Goal: Information Seeking & Learning: Learn about a topic

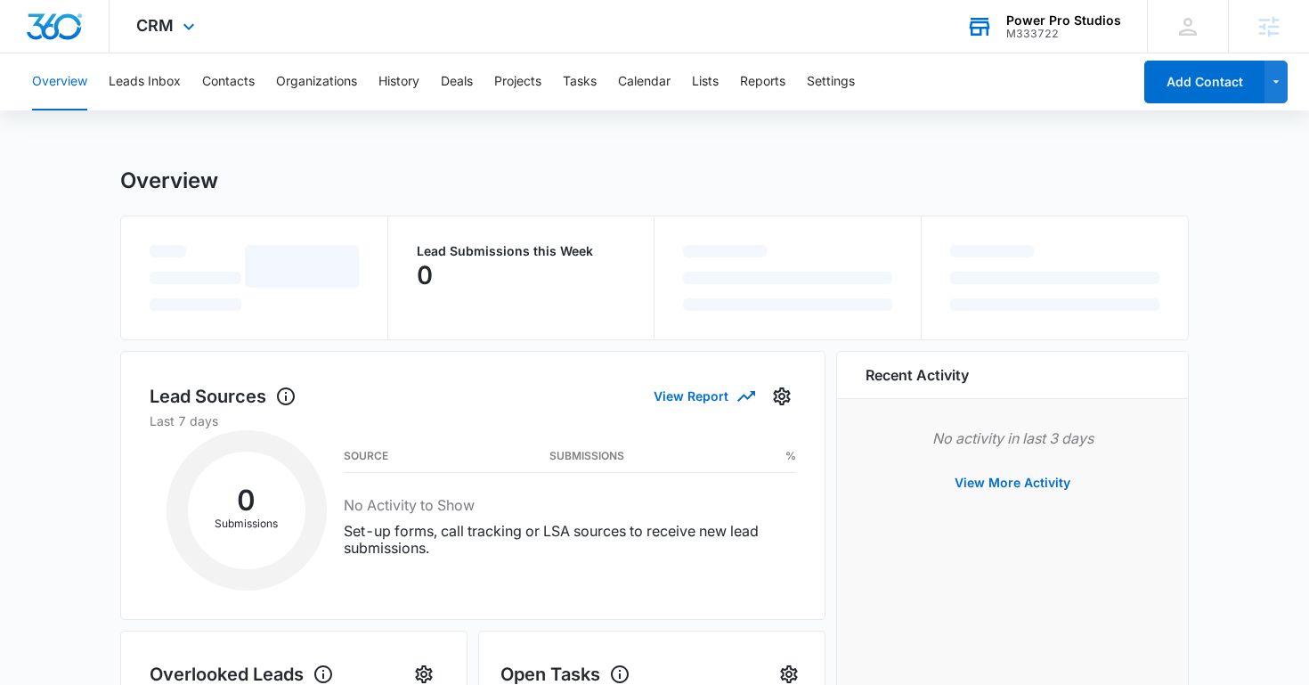
click at [1082, 35] on div "M333722" at bounding box center [1063, 34] width 115 height 12
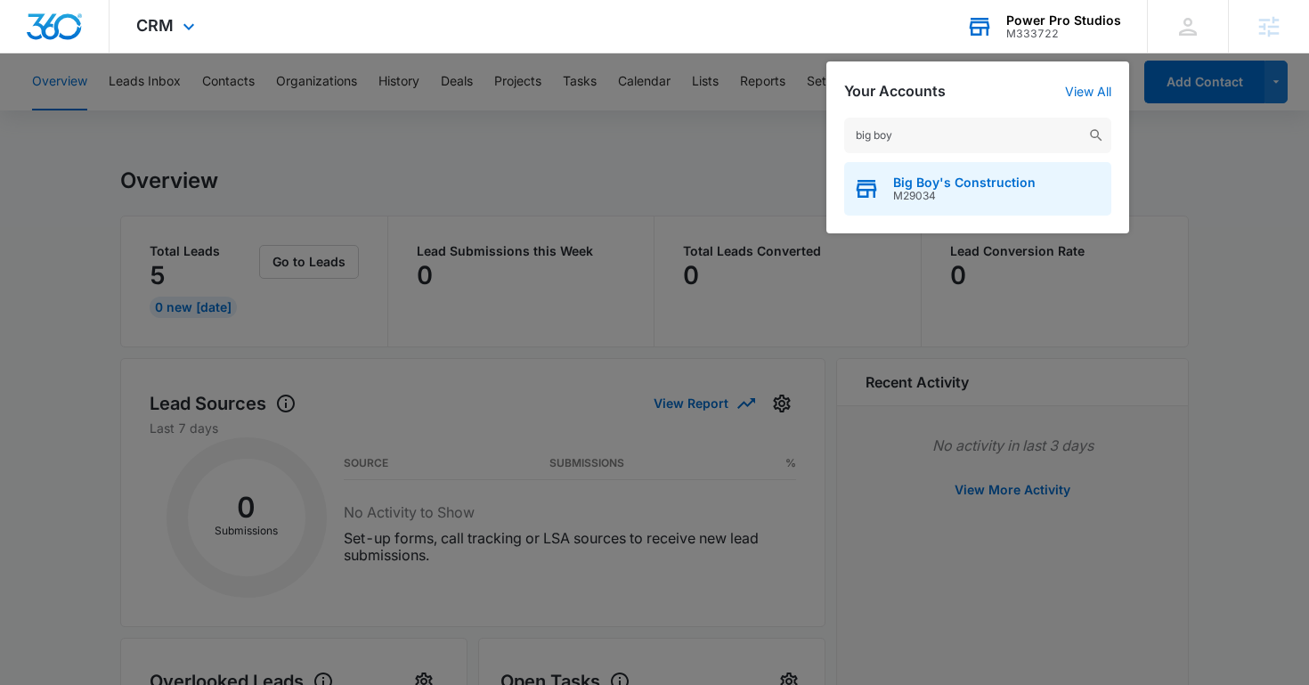
type input "big boy"
click at [960, 191] on span "M29034" at bounding box center [964, 196] width 142 height 12
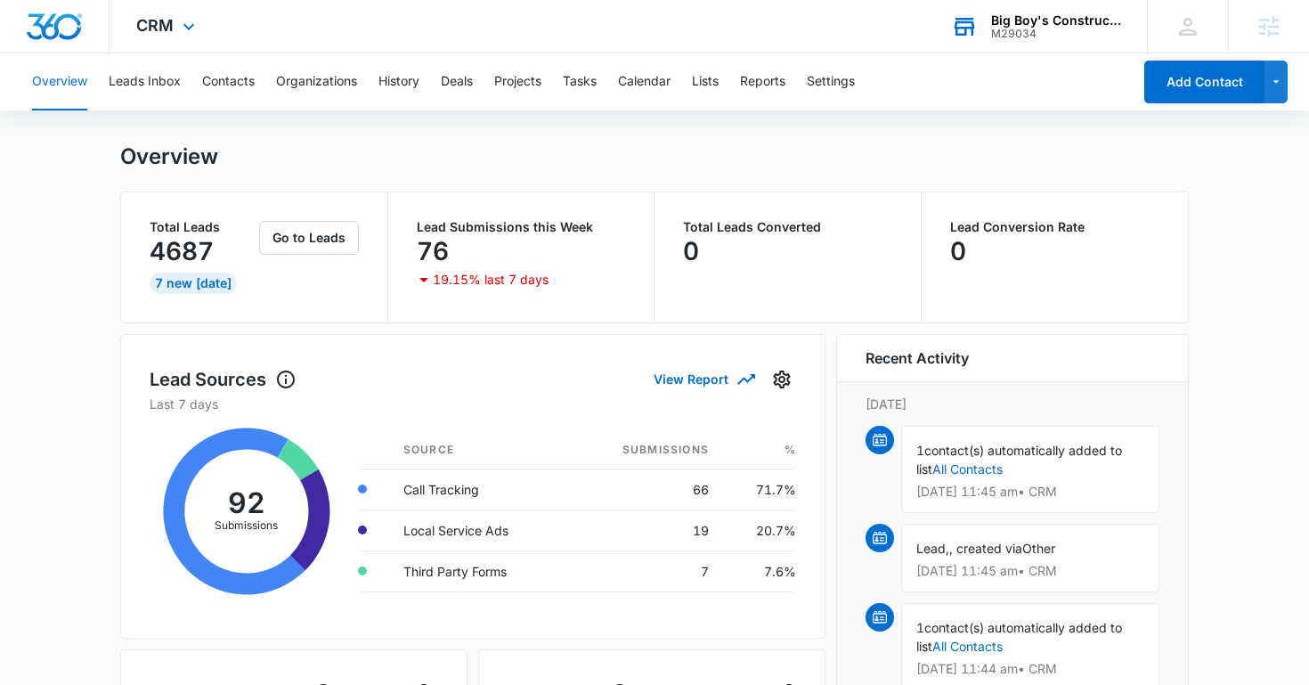
scroll to position [20, 0]
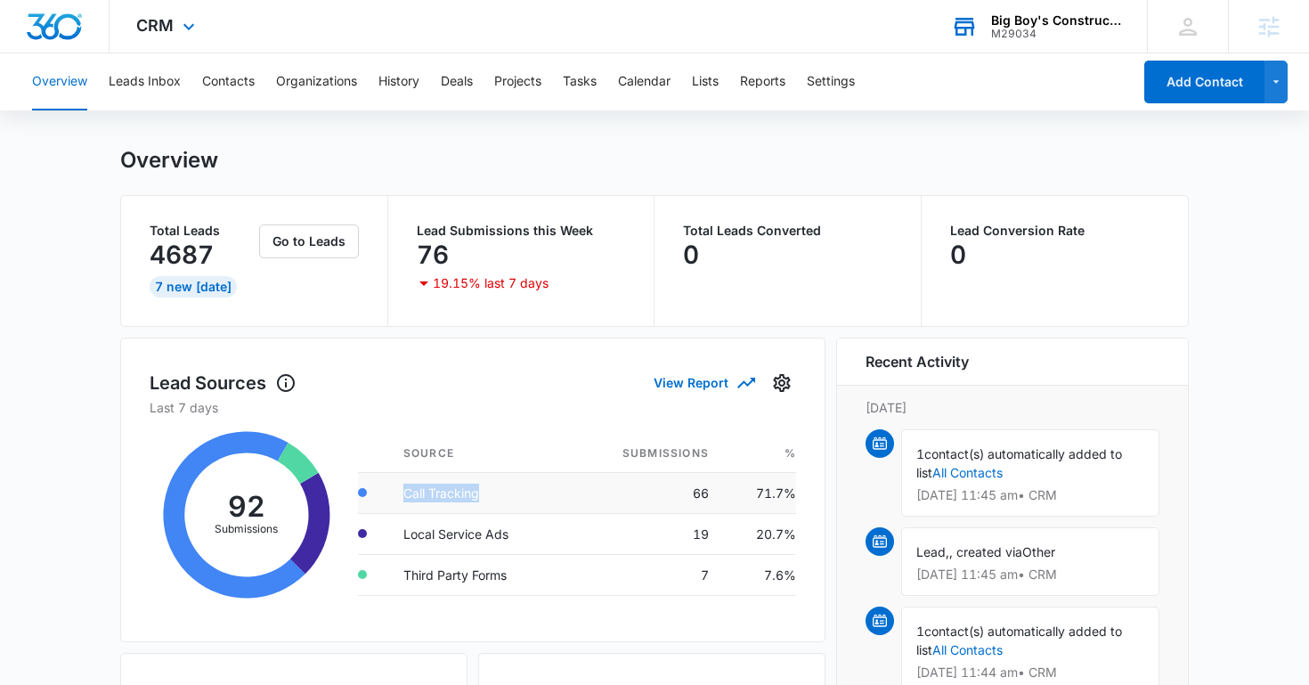
drag, startPoint x: 401, startPoint y: 496, endPoint x: 563, endPoint y: 498, distance: 162.1
click at [563, 498] on td "Call Tracking" at bounding box center [479, 492] width 180 height 41
drag, startPoint x: 388, startPoint y: 537, endPoint x: 564, endPoint y: 530, distance: 175.6
click at [564, 530] on td "Local Service Ads" at bounding box center [479, 533] width 180 height 41
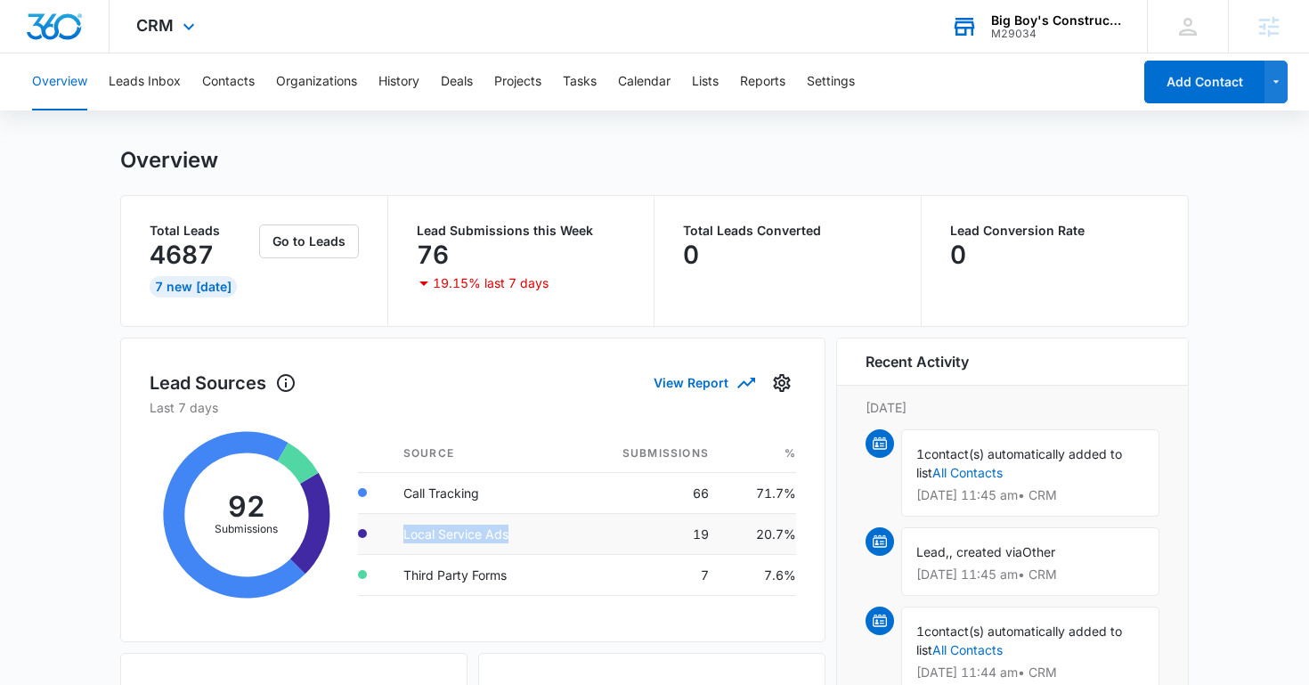
click at [564, 530] on td "Local Service Ads" at bounding box center [479, 533] width 180 height 41
drag, startPoint x: 411, startPoint y: 573, endPoint x: 522, endPoint y: 571, distance: 111.3
click at [522, 571] on td "Third Party Forms" at bounding box center [479, 574] width 180 height 41
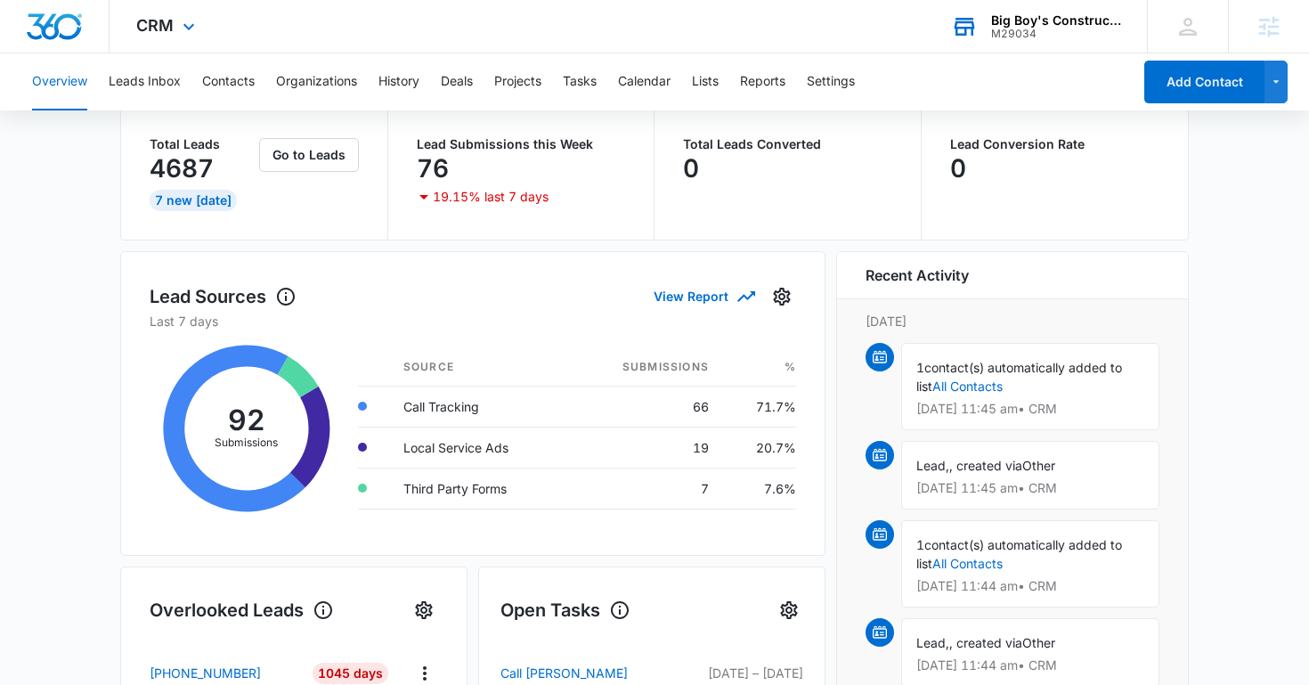
scroll to position [0, 0]
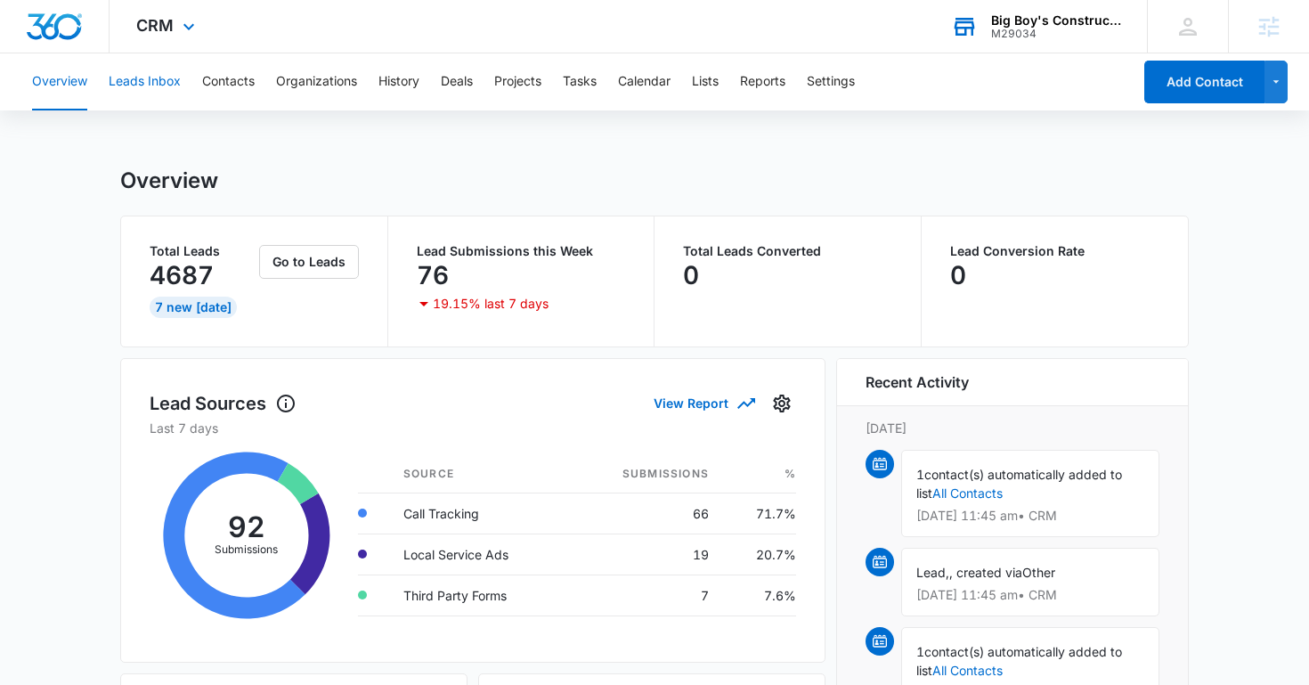
click at [165, 86] on button "Leads Inbox" at bounding box center [145, 81] width 72 height 57
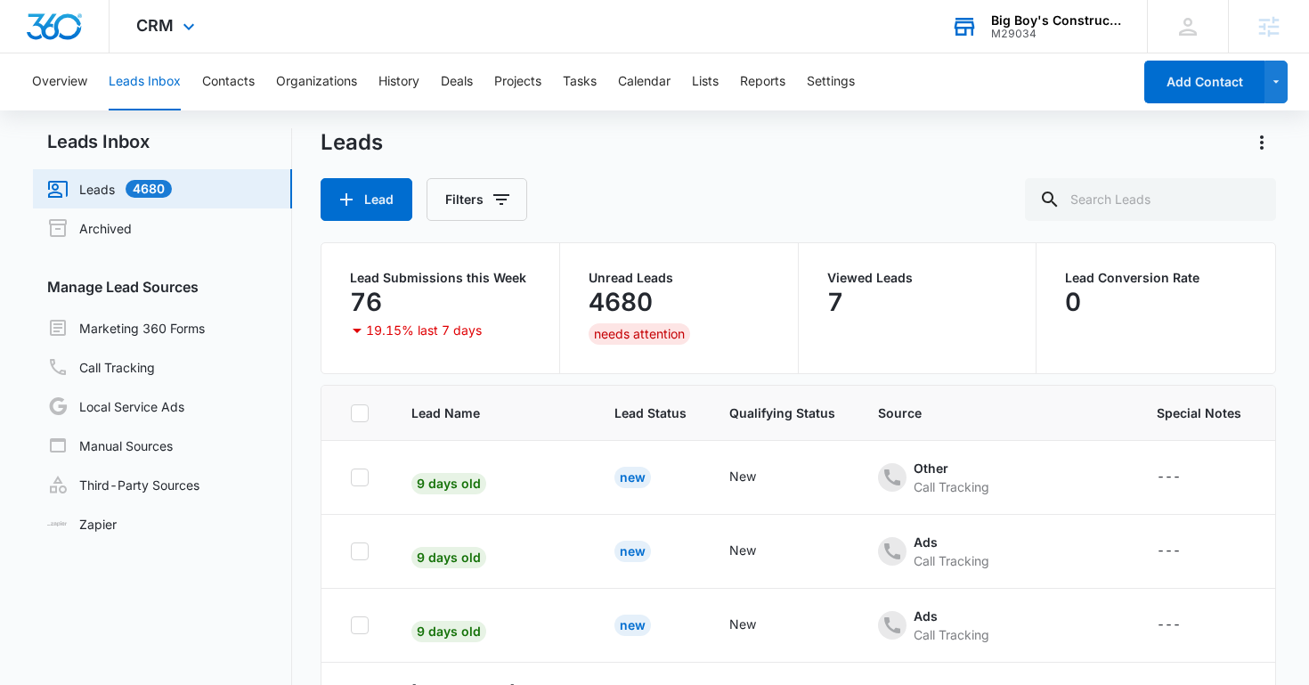
scroll to position [141, 0]
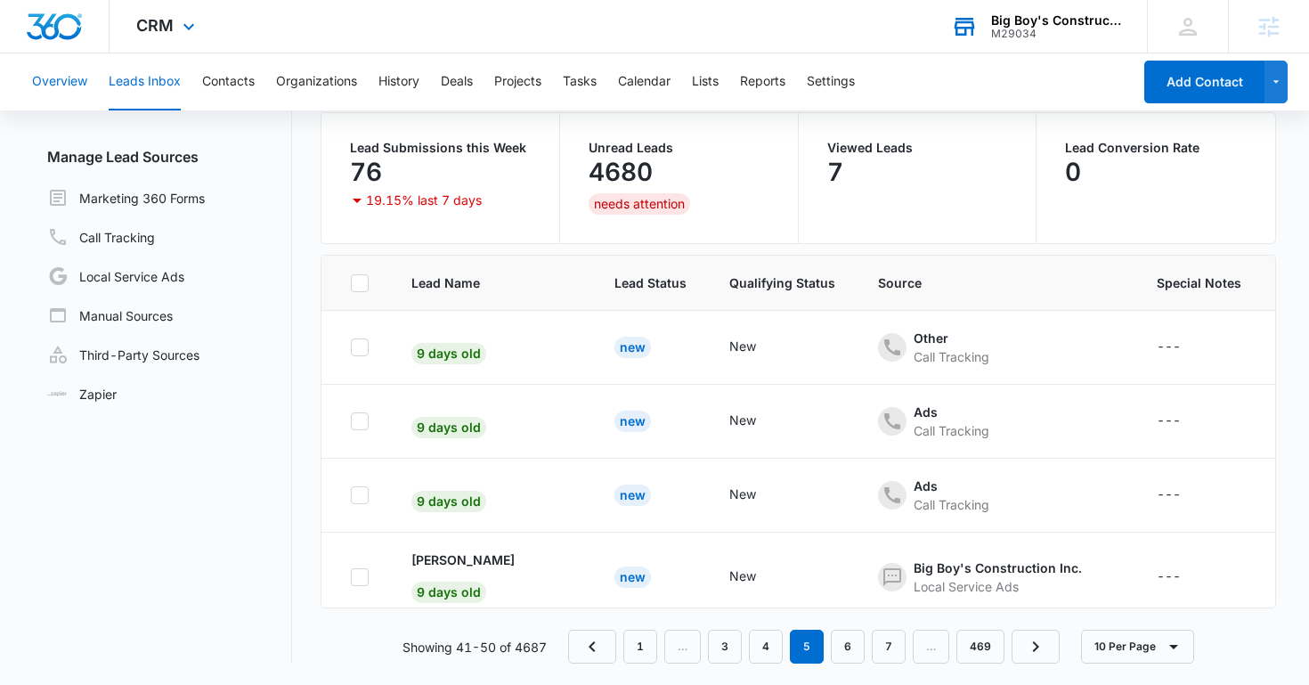
click at [75, 77] on button "Overview" at bounding box center [59, 81] width 55 height 57
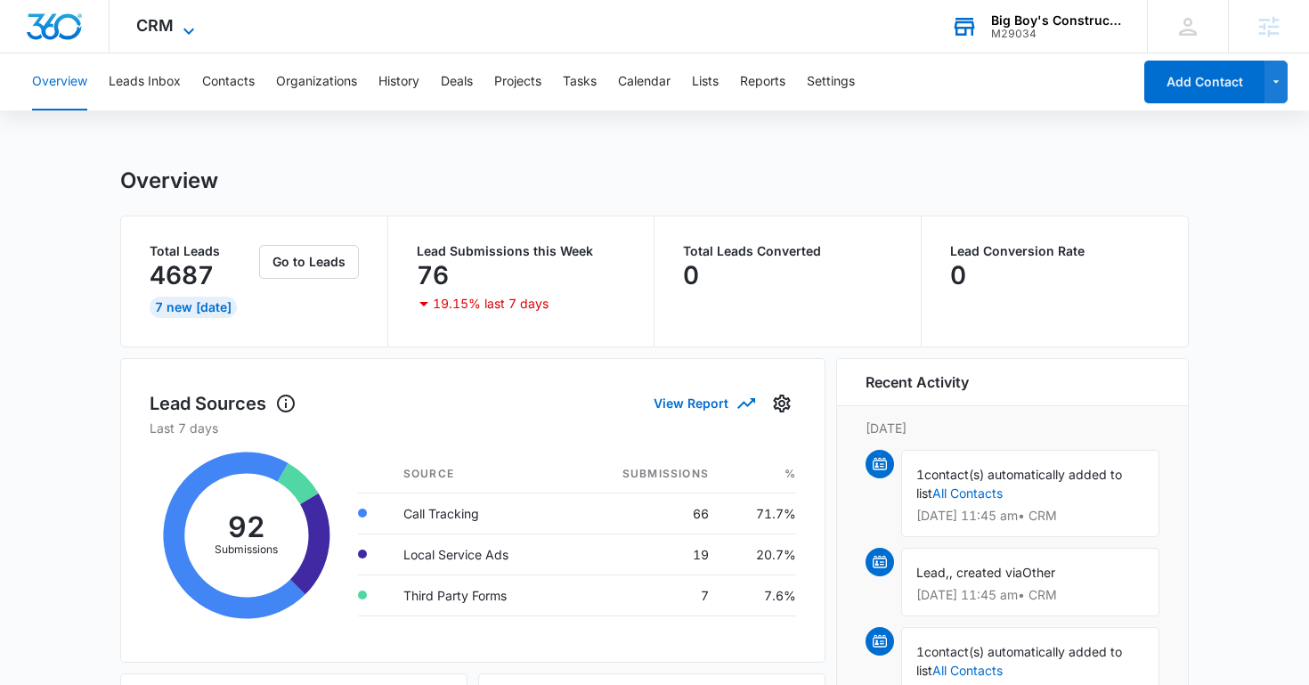
click at [172, 30] on span "CRM" at bounding box center [154, 25] width 37 height 19
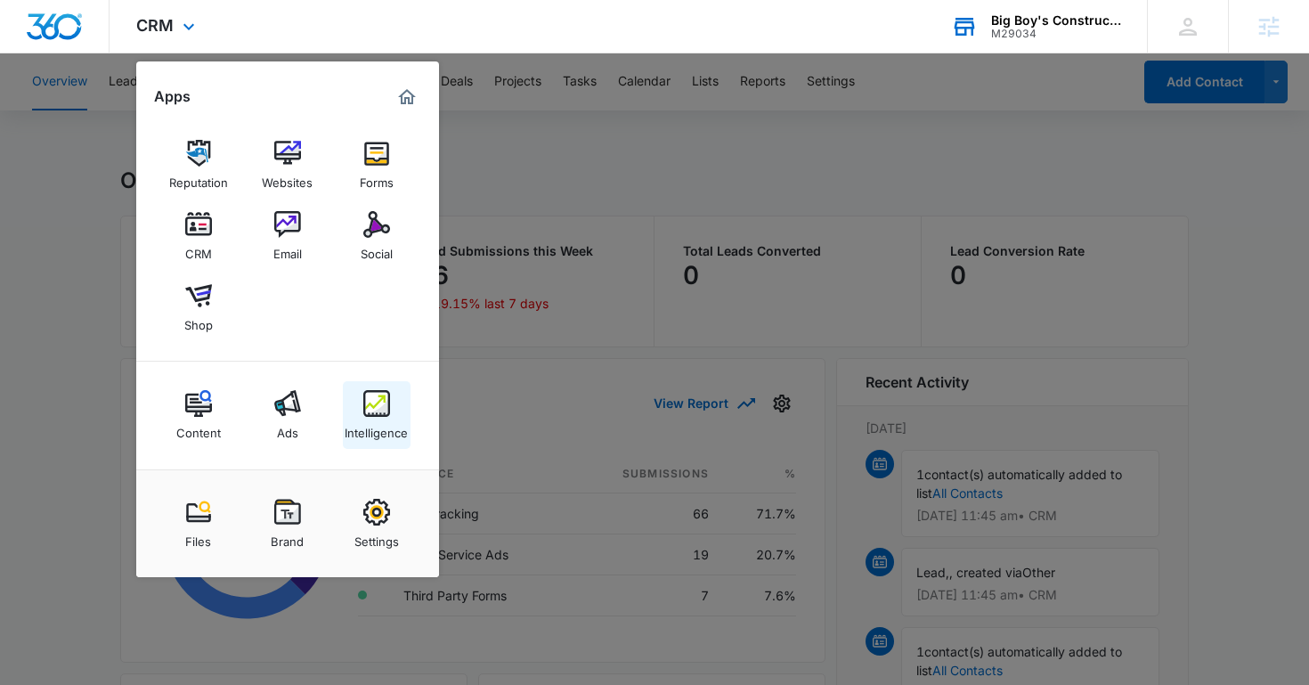
click at [407, 419] on div "Intelligence" at bounding box center [376, 428] width 63 height 23
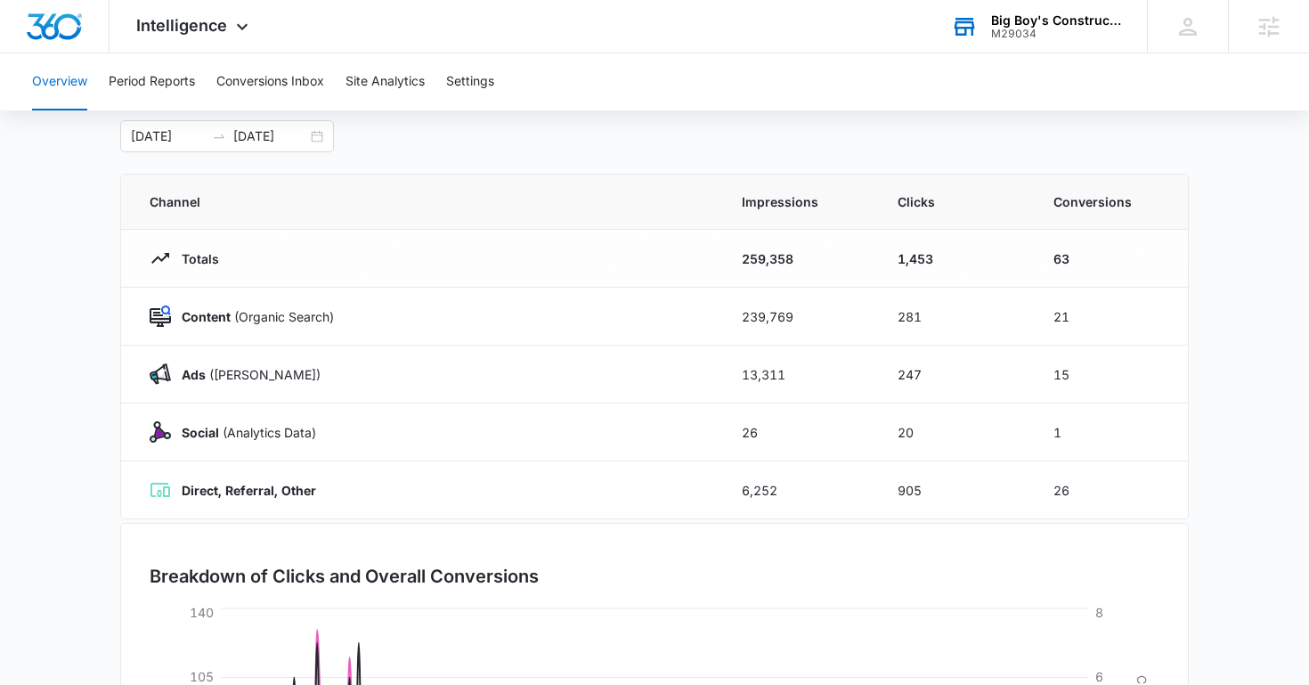
scroll to position [97, 0]
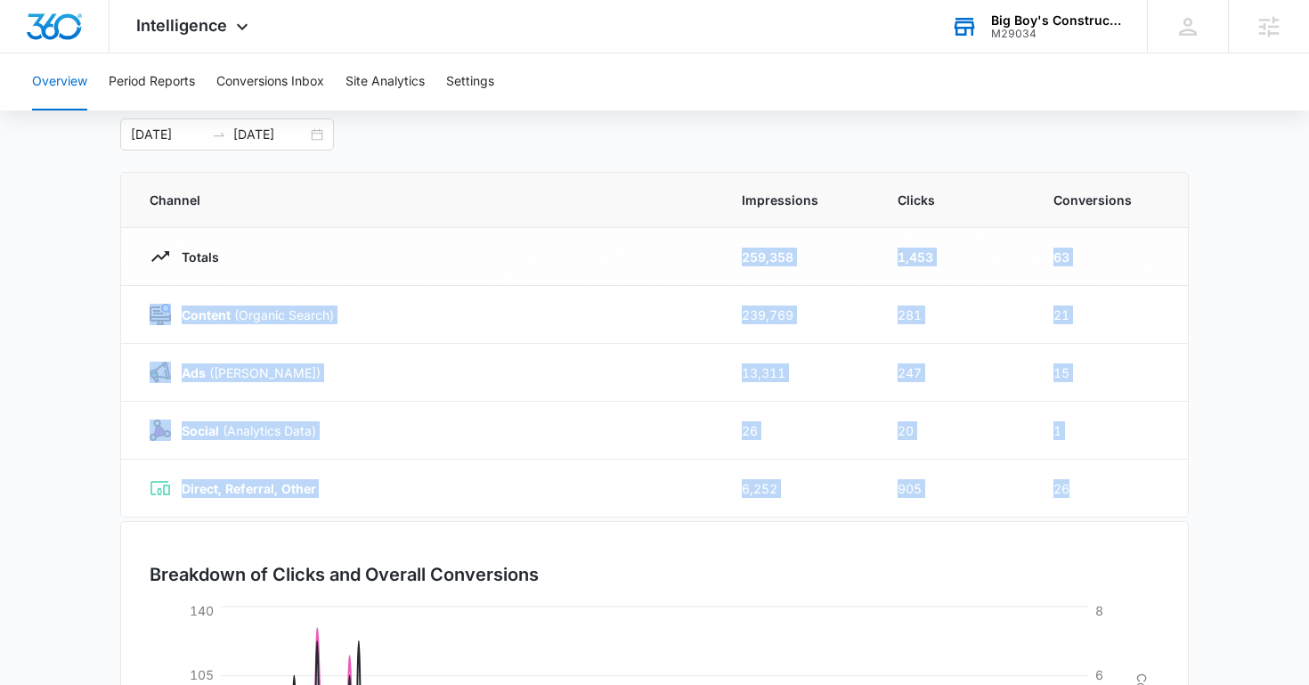
drag, startPoint x: 1082, startPoint y: 490, endPoint x: 665, endPoint y: 255, distance: 478.5
click at [665, 254] on tbody "Totals 259,358 1,453 63 Content (Organic Search) 239,769 281 21 Ads ([PERSON_NA…" at bounding box center [654, 372] width 1067 height 289
click at [665, 255] on div "Totals" at bounding box center [424, 256] width 549 height 21
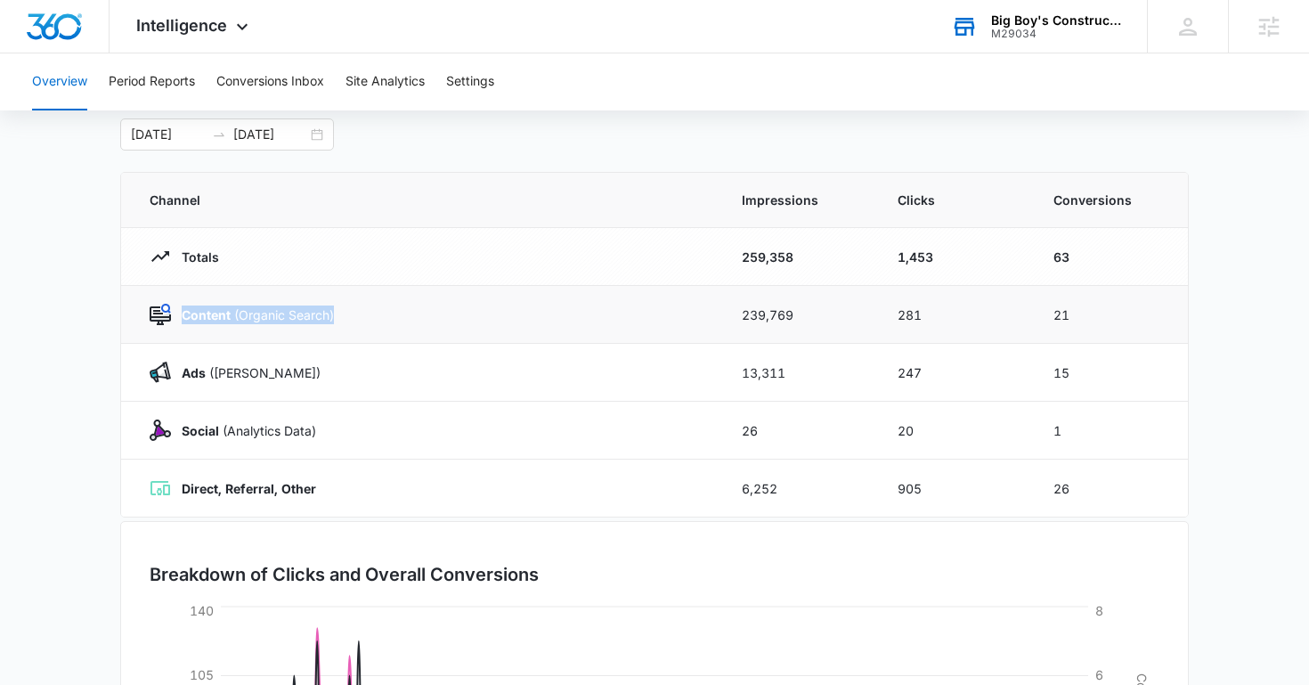
drag, startPoint x: 180, startPoint y: 317, endPoint x: 422, endPoint y: 319, distance: 242.2
click at [422, 320] on div "Content (Organic Search)" at bounding box center [424, 314] width 549 height 21
click at [422, 319] on div "Content (Organic Search)" at bounding box center [424, 314] width 549 height 21
drag, startPoint x: 182, startPoint y: 371, endPoint x: 354, endPoint y: 374, distance: 171.9
click at [354, 375] on div "Ads ([PERSON_NAME])" at bounding box center [424, 372] width 549 height 21
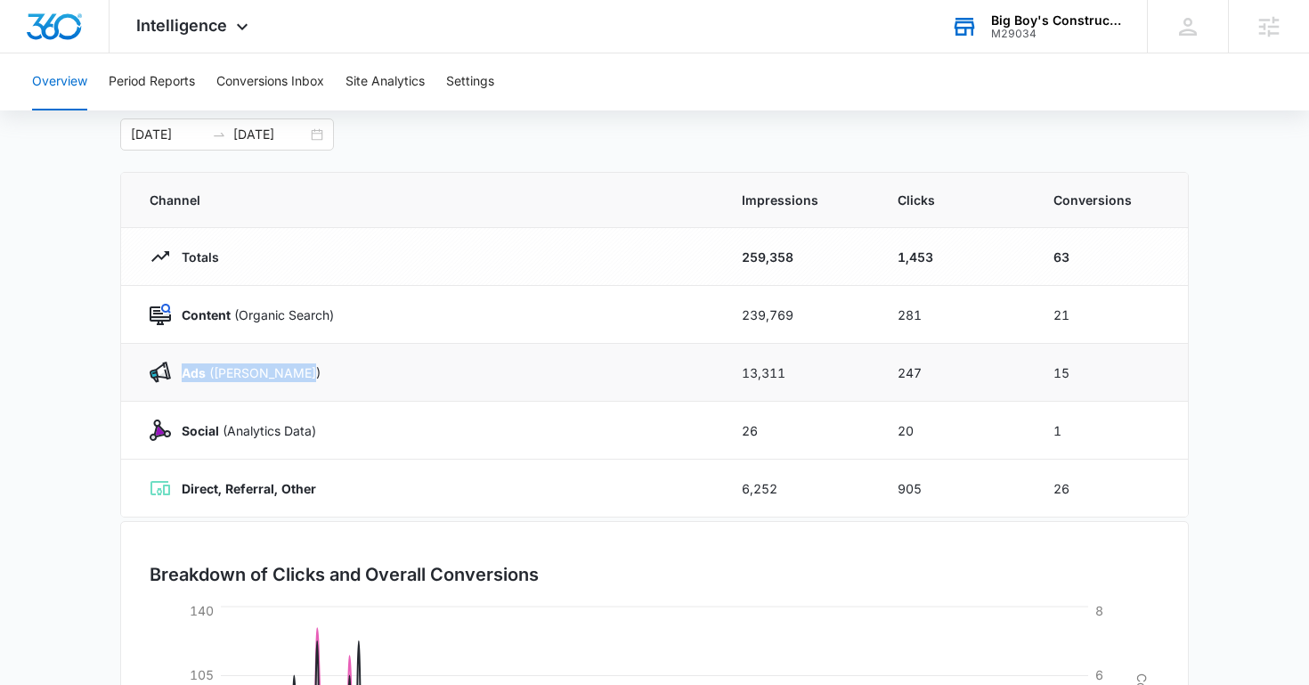
click at [354, 374] on div "Ads ([PERSON_NAME])" at bounding box center [424, 372] width 549 height 21
drag, startPoint x: 179, startPoint y: 433, endPoint x: 402, endPoint y: 434, distance: 222.6
click at [402, 434] on div "Social (Analytics Data)" at bounding box center [424, 429] width 549 height 21
drag, startPoint x: 182, startPoint y: 482, endPoint x: 362, endPoint y: 482, distance: 179.9
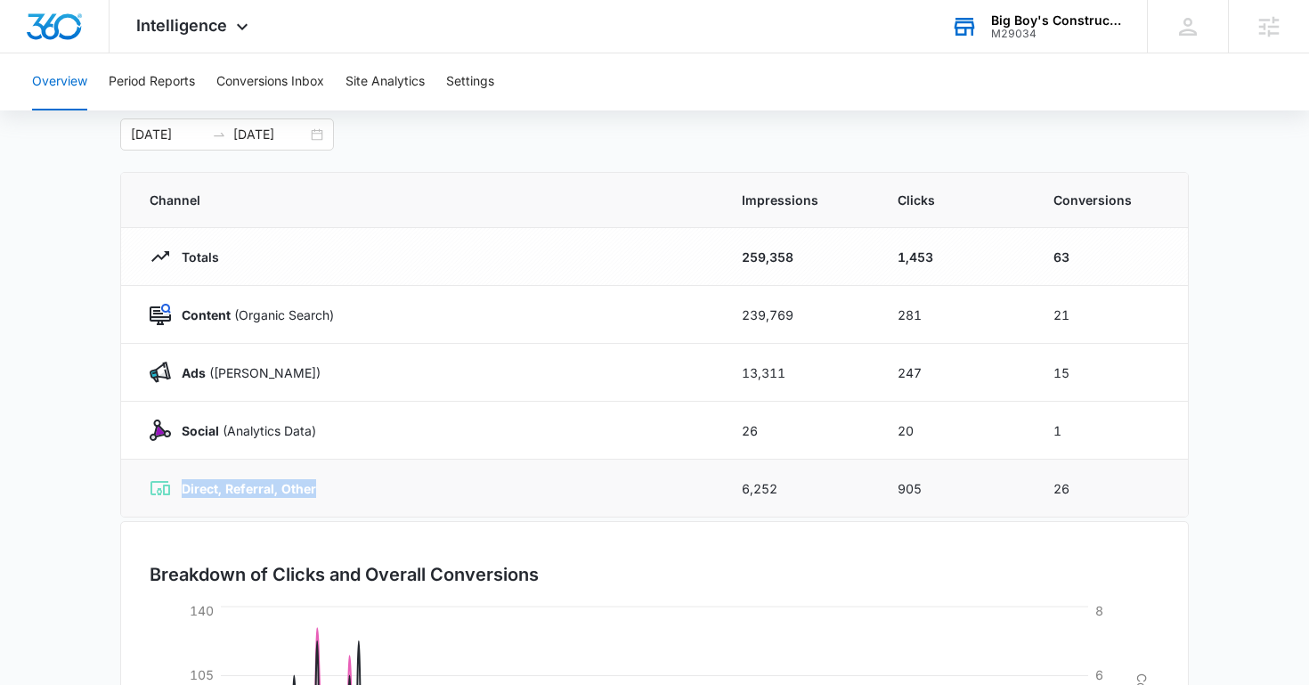
click at [362, 483] on div "Direct, Referral, Other" at bounding box center [424, 487] width 549 height 21
click at [362, 482] on div "Direct, Referral, Other" at bounding box center [424, 487] width 549 height 21
click at [173, 82] on button "Period Reports" at bounding box center [152, 81] width 86 height 57
